Goal: Task Accomplishment & Management: Manage account settings

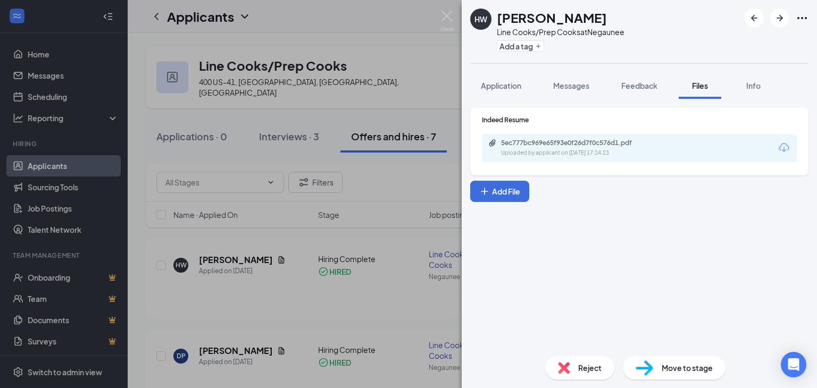
scroll to position [49, 0]
click at [395, 68] on div "[PERSON_NAME] Line Cooks/Prep Cooks at Negaunee Add a tag Application Messages …" at bounding box center [408, 194] width 817 height 388
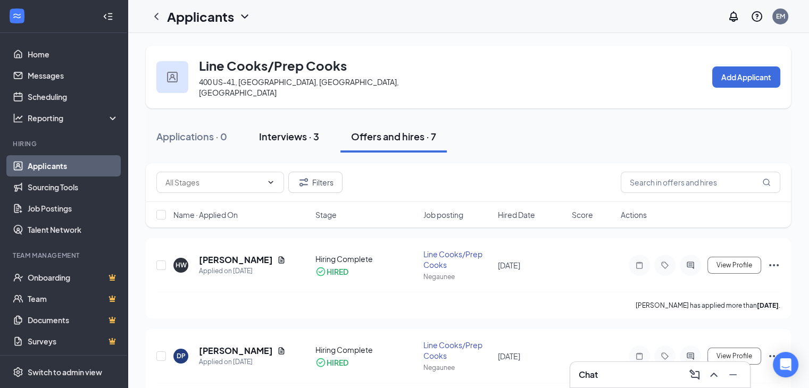
click at [287, 130] on div "Interviews · 3" at bounding box center [289, 136] width 60 height 13
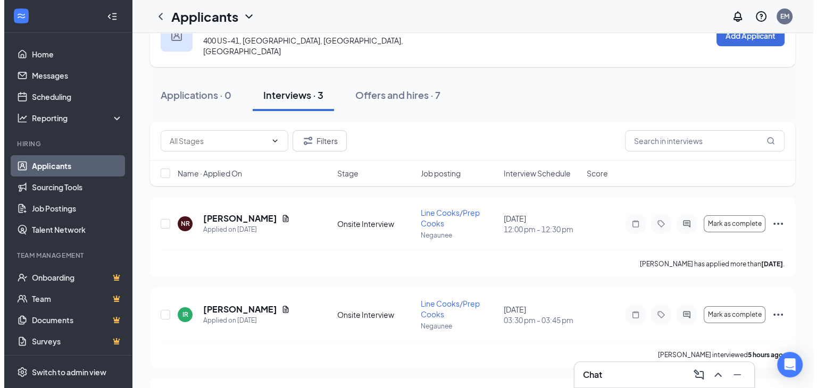
scroll to position [53, 0]
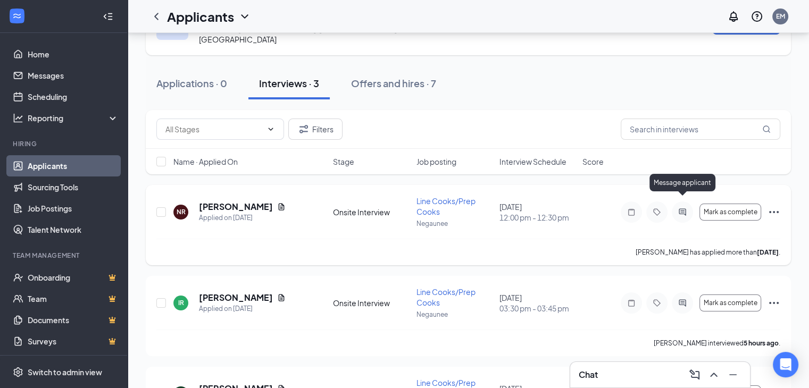
click at [681, 209] on icon "ActiveChat" at bounding box center [682, 212] width 7 height 7
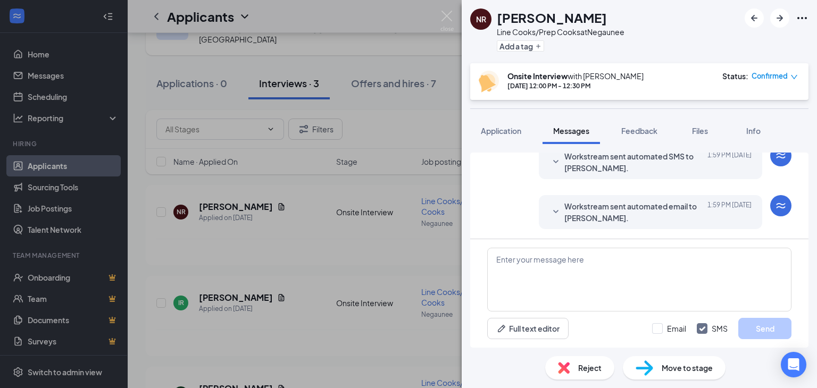
scroll to position [309, 0]
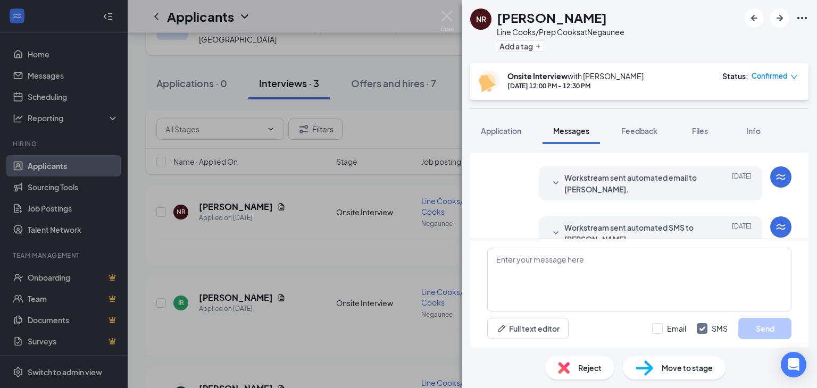
scroll to position [53, 0]
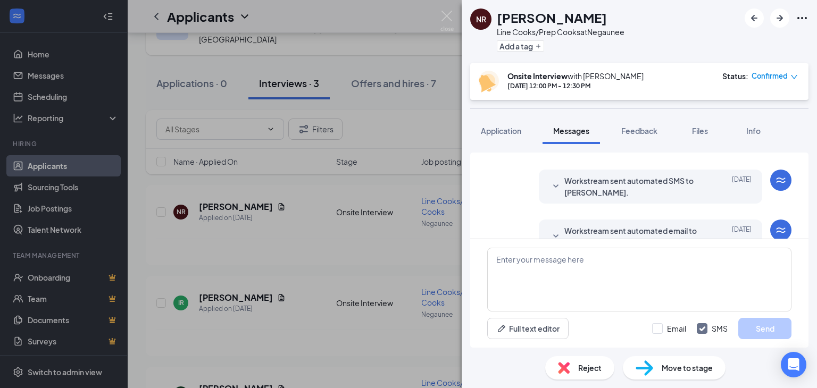
click at [550, 186] on icon "SmallChevronDown" at bounding box center [556, 186] width 13 height 13
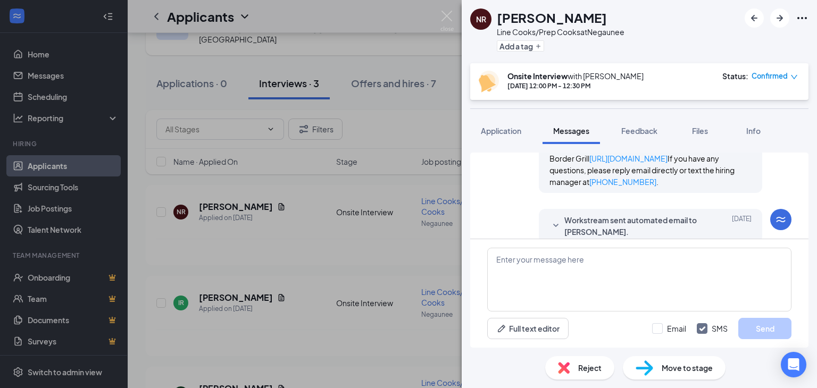
scroll to position [160, 0]
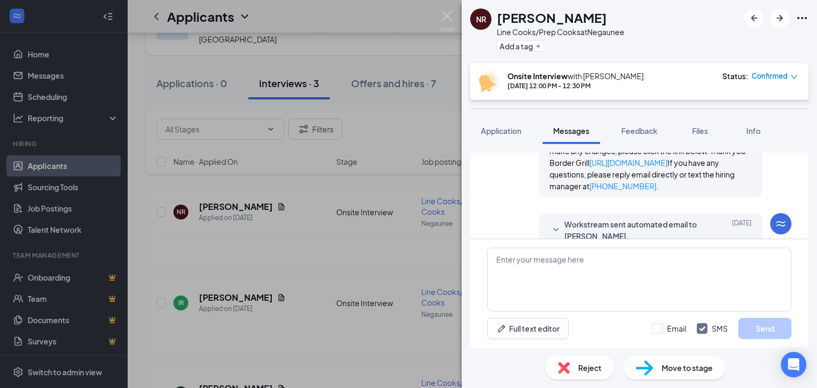
click at [550, 228] on icon "SmallChevronDown" at bounding box center [556, 230] width 13 height 13
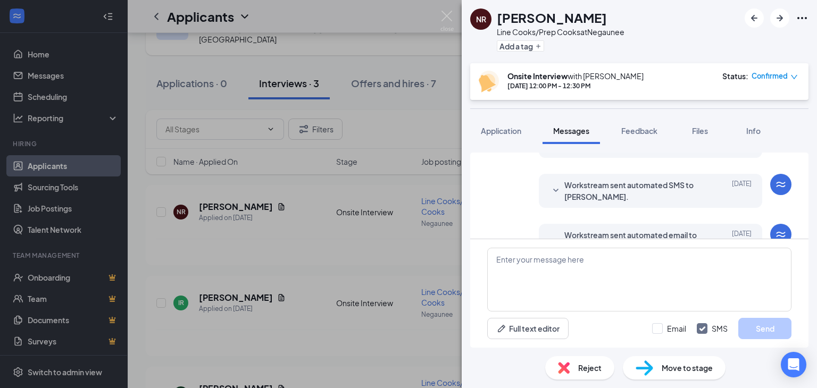
scroll to position [479, 0]
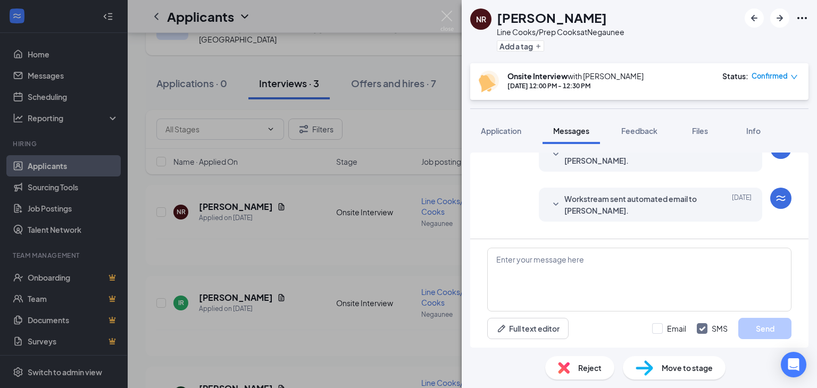
click at [550, 155] on icon "SmallChevronDown" at bounding box center [556, 154] width 13 height 13
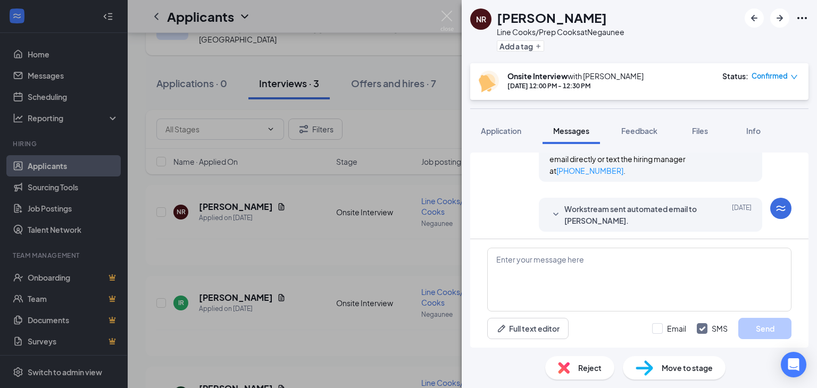
scroll to position [585, 0]
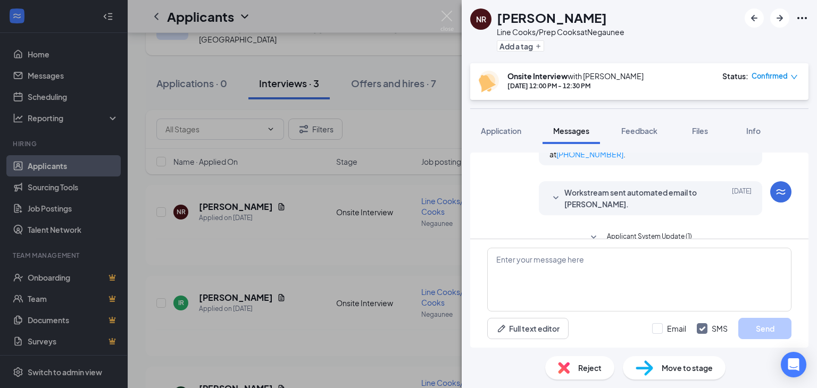
click at [550, 197] on icon "SmallChevronDown" at bounding box center [556, 198] width 13 height 13
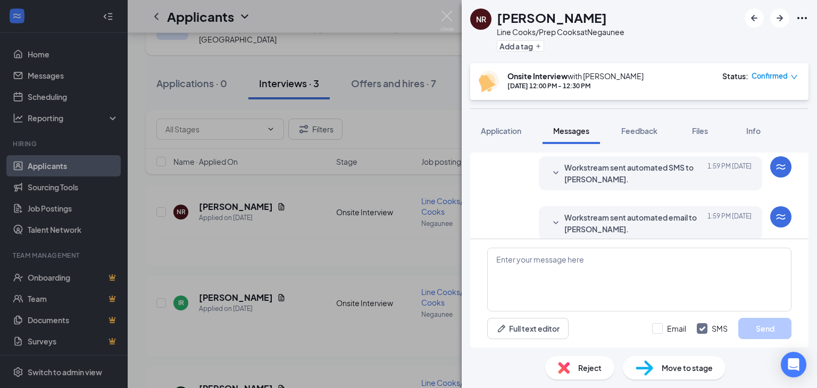
scroll to position [873, 0]
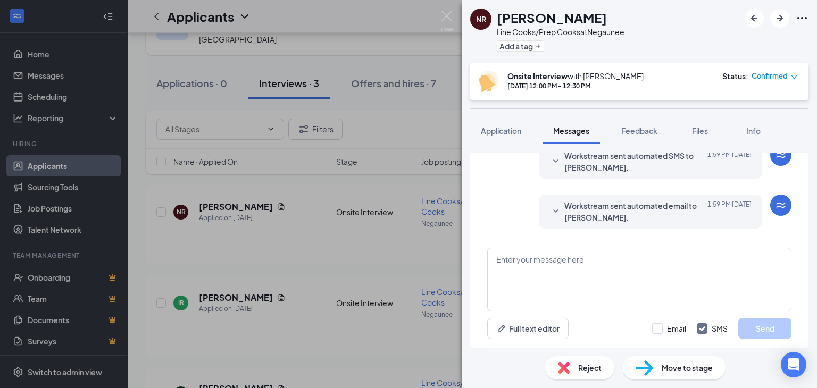
click at [551, 159] on icon "SmallChevronDown" at bounding box center [556, 161] width 13 height 13
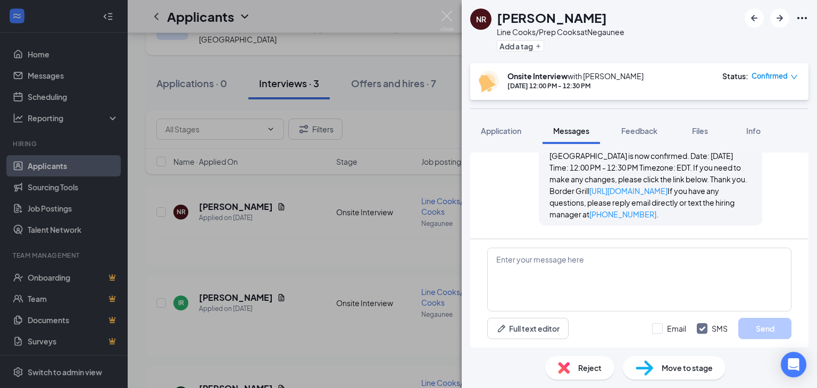
scroll to position [973, 0]
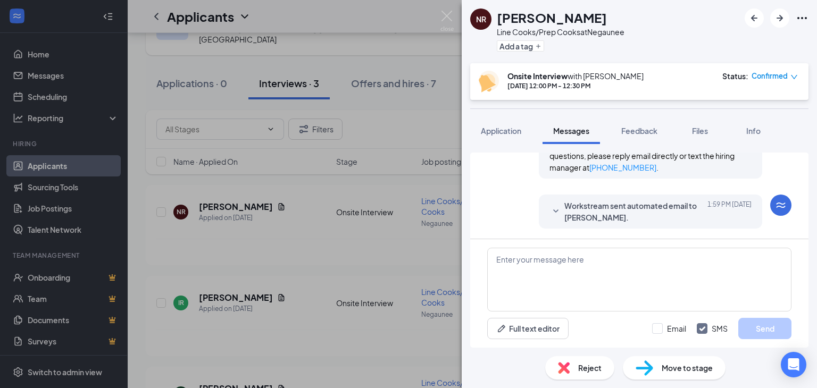
click at [550, 209] on icon "SmallChevronDown" at bounding box center [556, 211] width 13 height 13
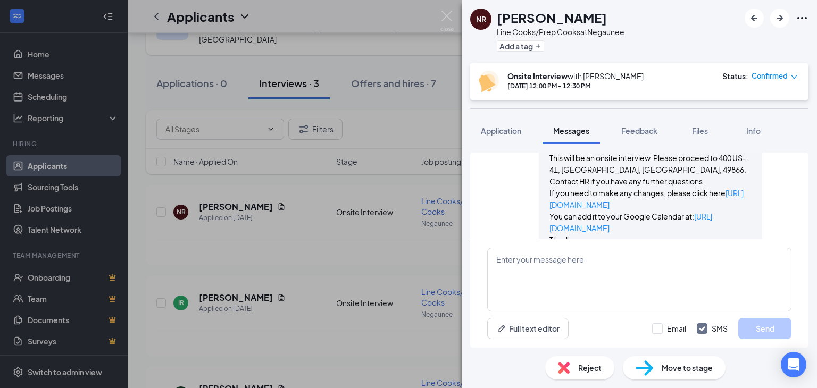
scroll to position [1167, 0]
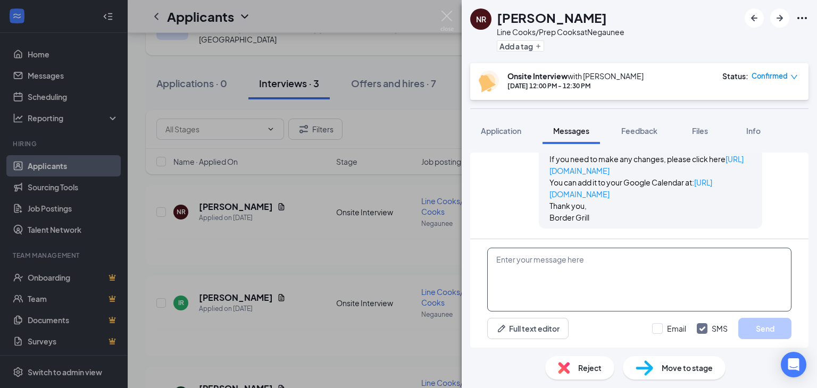
drag, startPoint x: 504, startPoint y: 261, endPoint x: 522, endPoint y: 265, distance: 18.2
click at [504, 261] on textarea at bounding box center [639, 280] width 304 height 64
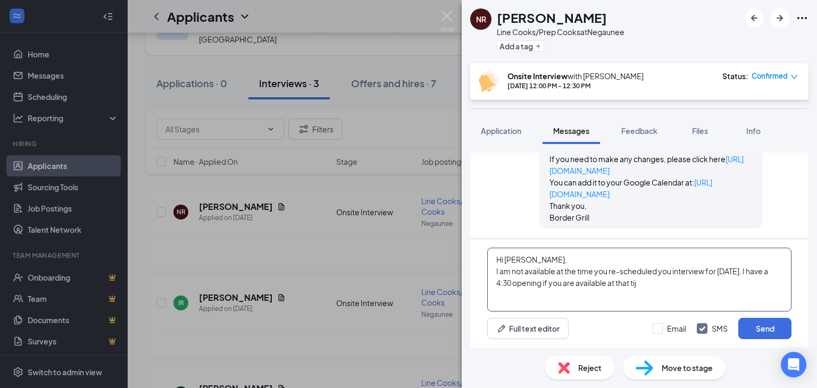
click at [536, 284] on textarea "Hi [PERSON_NAME], I am not available at the time you re-scheduled you interview…" at bounding box center [639, 280] width 304 height 64
click at [684, 282] on textarea "Hi [PERSON_NAME], I am not available at the time you re-scheduled you interview…" at bounding box center [639, 280] width 304 height 64
click at [764, 272] on textarea "Hi [PERSON_NAME], I am not available at the time you re-scheduled you interview…" at bounding box center [639, 280] width 304 height 64
click at [715, 286] on textarea "Hi [PERSON_NAME], I am not available at the time you re-scheduled you interview…" at bounding box center [639, 280] width 304 height 64
type textarea "Hi [PERSON_NAME], I am not available at the time you re-scheduled you interview…"
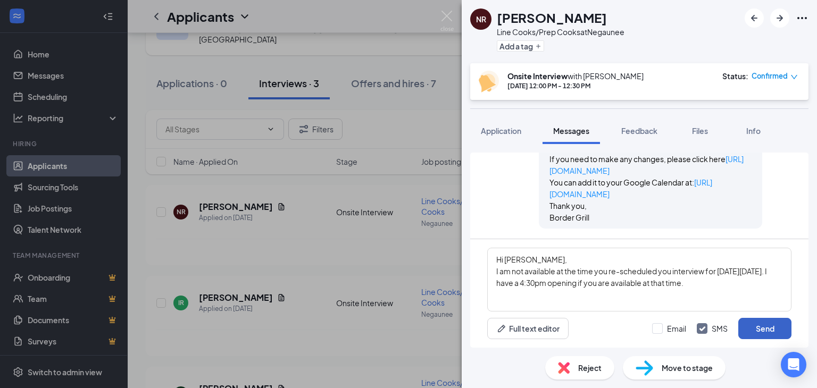
click at [768, 328] on button "Send" at bounding box center [764, 328] width 53 height 21
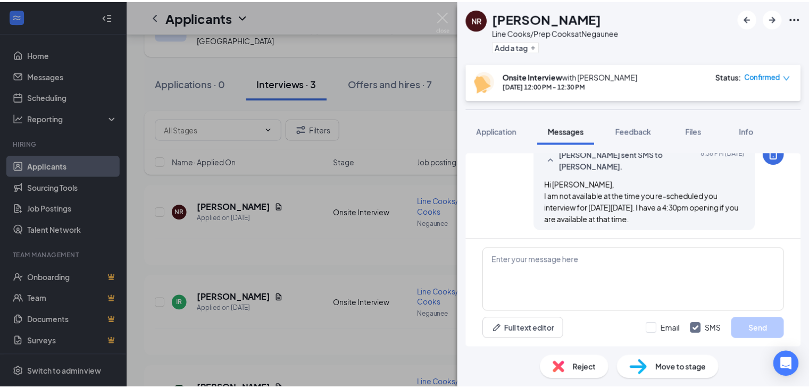
scroll to position [1270, 0]
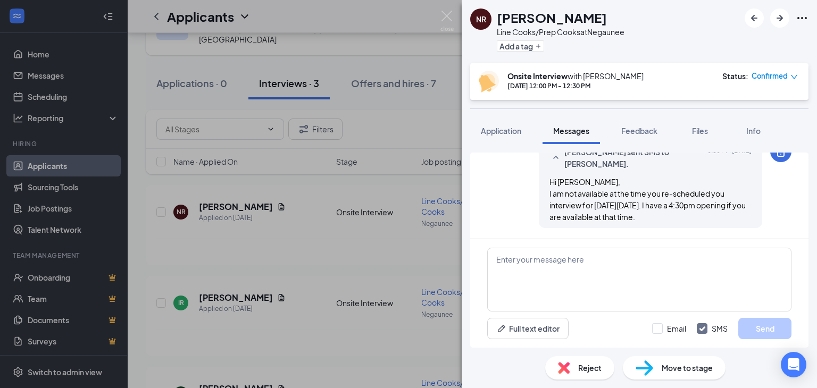
click at [381, 211] on div "NR [PERSON_NAME] Line Cooks/Prep Cooks at Negaunee Add a tag Onsite Interview w…" at bounding box center [408, 194] width 817 height 388
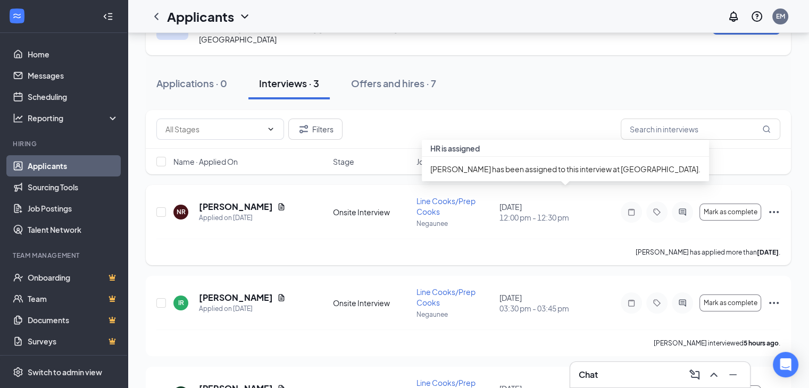
click at [517, 212] on span "12:00 pm - 12:30 pm" at bounding box center [538, 217] width 77 height 11
click at [518, 202] on div "[DATE] 12:00 pm - 12:30 pm" at bounding box center [538, 212] width 77 height 21
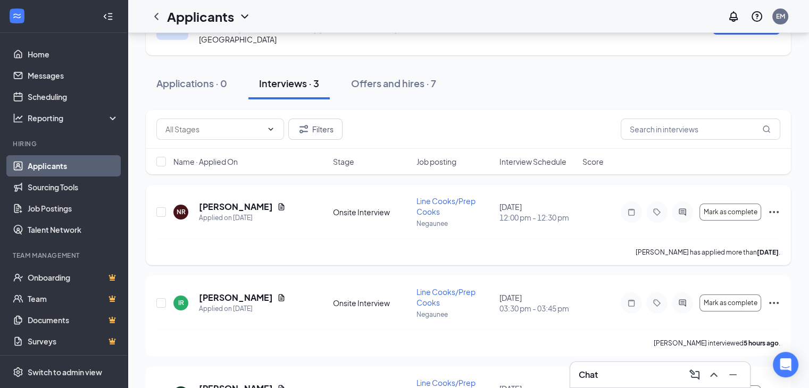
click at [772, 206] on icon "Ellipses" at bounding box center [774, 212] width 13 height 13
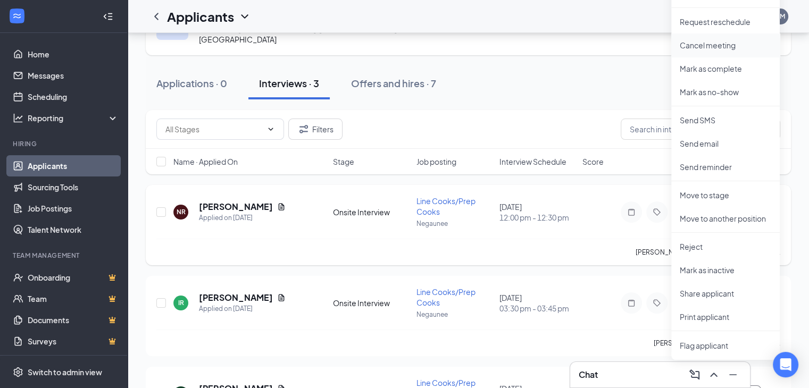
click at [719, 47] on p "Cancel meeting" at bounding box center [726, 45] width 92 height 11
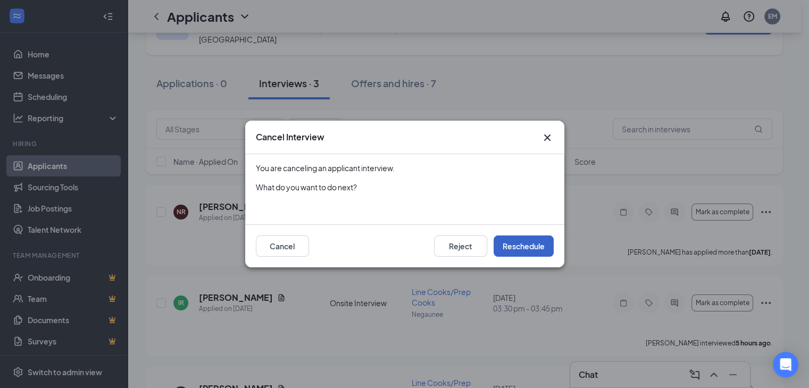
click at [523, 246] on button "Reschedule" at bounding box center [524, 246] width 60 height 21
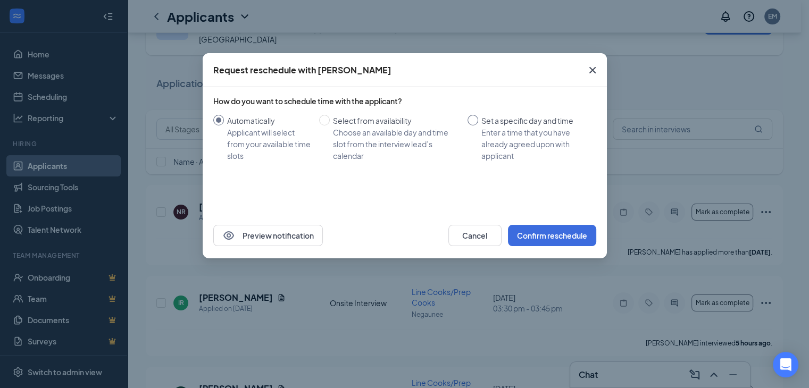
click at [471, 123] on input "Set a specific day and time Enter a time that you have already agreed upon with…" at bounding box center [473, 120] width 11 height 11
radio input "true"
radio input "false"
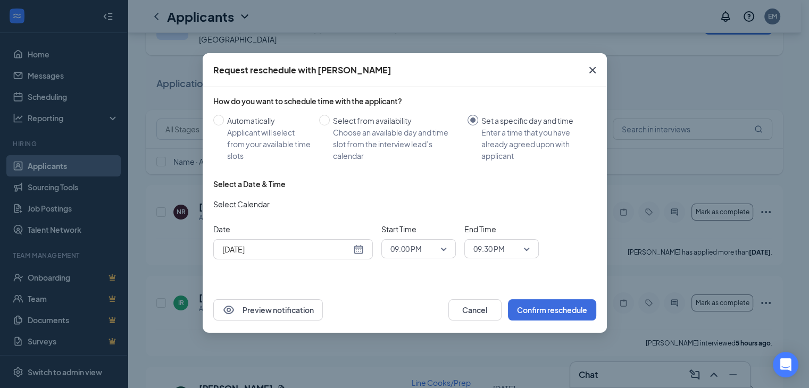
click at [357, 249] on div "[DATE]" at bounding box center [293, 250] width 142 height 12
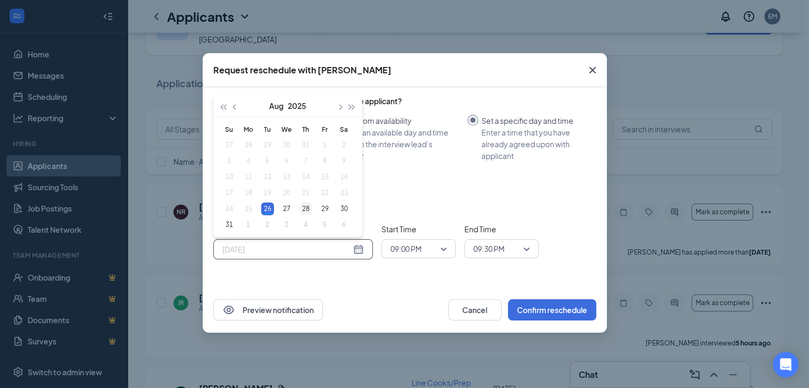
type input "[DATE]"
click at [304, 209] on div "28" at bounding box center [306, 209] width 13 height 13
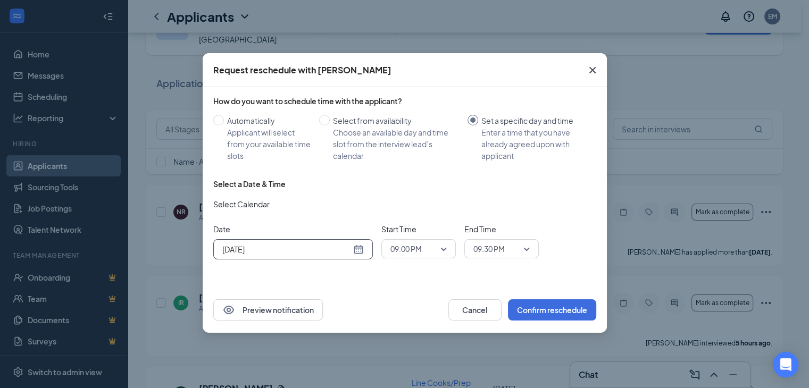
click at [445, 250] on span "09:00 PM" at bounding box center [418, 249] width 56 height 16
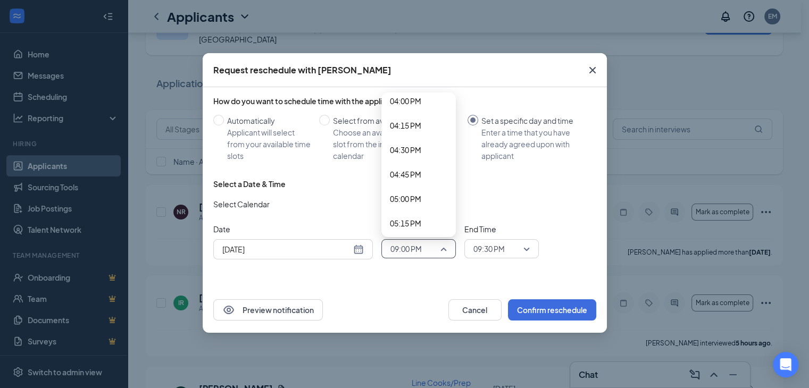
scroll to position [1573, 0]
click at [417, 148] on span "04:30 PM" at bounding box center [405, 152] width 31 height 12
click at [527, 245] on span "09:30 PM" at bounding box center [501, 249] width 56 height 16
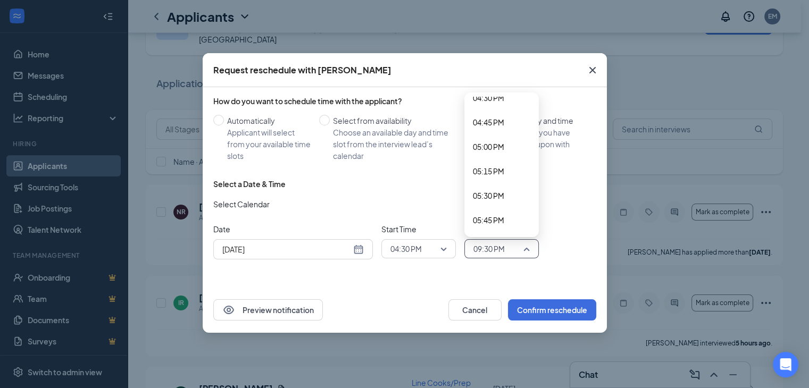
scroll to position [1622, 0]
click at [485, 150] on span "05:00 PM" at bounding box center [488, 152] width 31 height 12
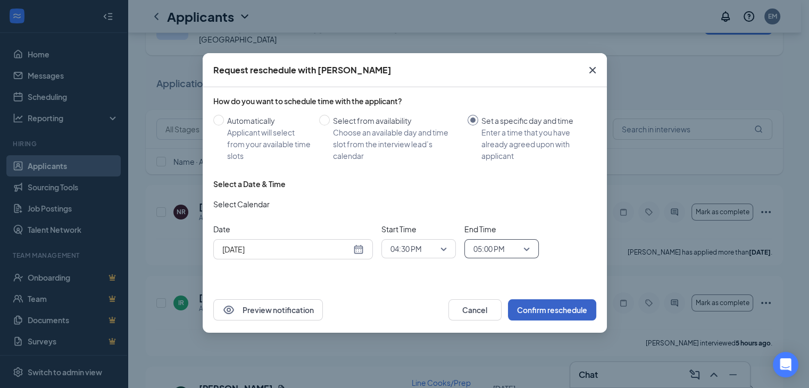
click at [550, 308] on button "Confirm reschedule" at bounding box center [552, 310] width 88 height 21
